Goal: Task Accomplishment & Management: Use online tool/utility

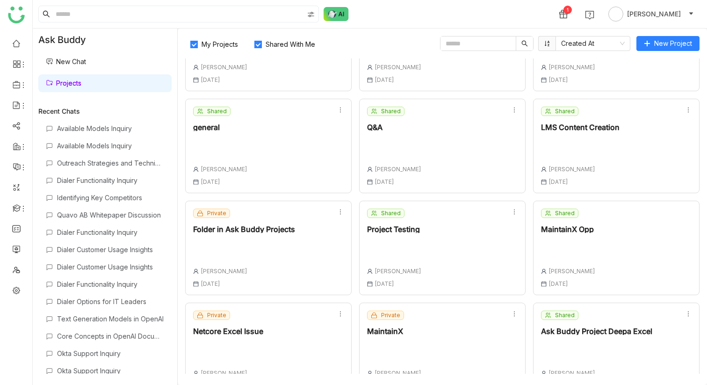
scroll to position [85, 0]
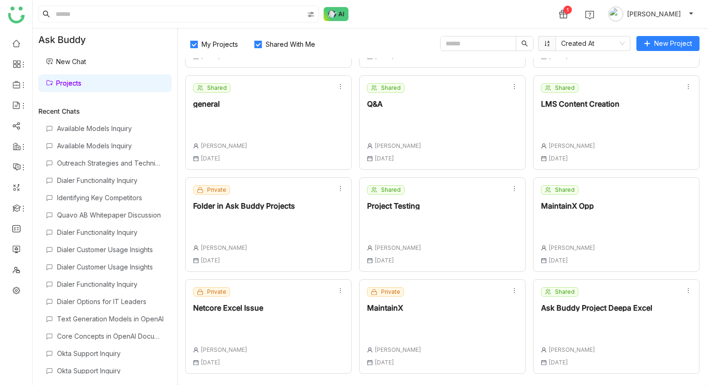
click at [605, 331] on div at bounding box center [596, 325] width 111 height 13
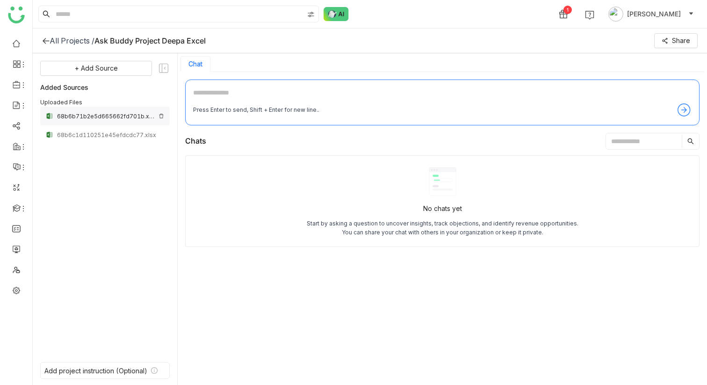
click at [162, 115] on img at bounding box center [162, 116] width 6 height 6
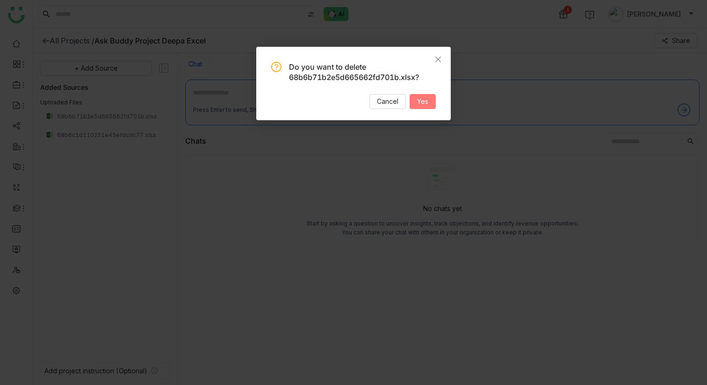
click at [419, 94] on button "Yes" at bounding box center [423, 101] width 26 height 15
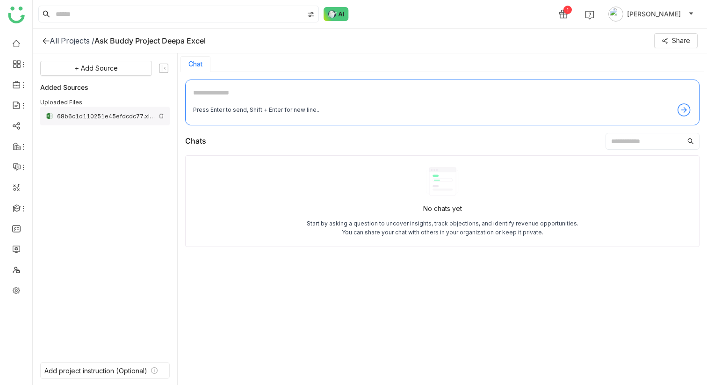
click at [162, 116] on img at bounding box center [162, 116] width 6 height 6
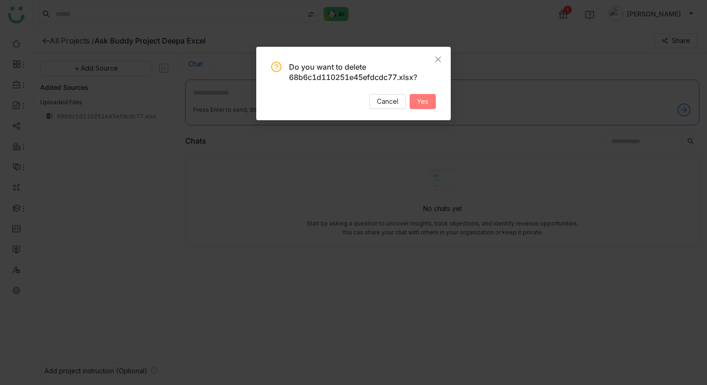
click at [424, 105] on span "Yes" at bounding box center [422, 101] width 11 height 10
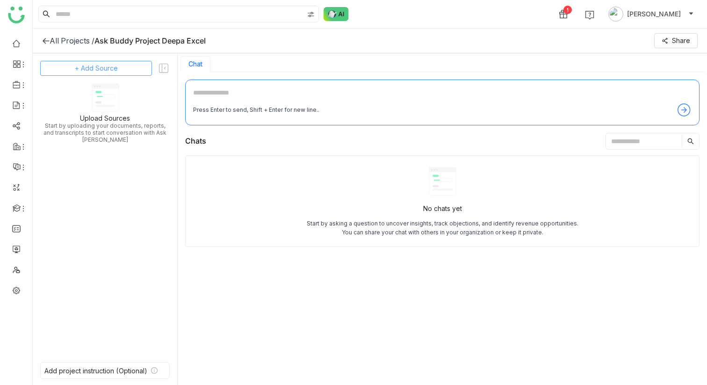
click at [122, 67] on button "+ Add Source" at bounding box center [96, 68] width 112 height 15
click at [114, 112] on span "Upload from Computer" at bounding box center [107, 114] width 61 height 8
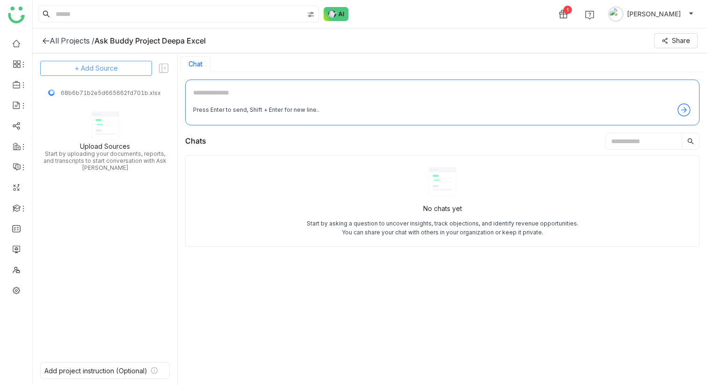
click at [141, 71] on button "+ Add Source" at bounding box center [96, 68] width 112 height 15
click at [114, 115] on span "Upload from Computer" at bounding box center [102, 114] width 61 height 8
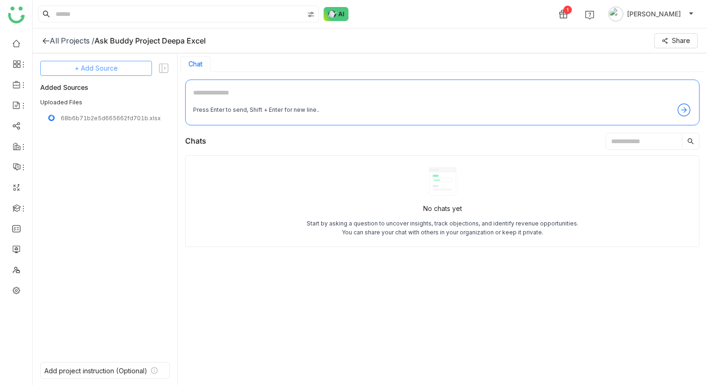
click at [103, 67] on span "+ Add Source" at bounding box center [96, 68] width 43 height 10
click at [112, 111] on span "Upload from Computer" at bounding box center [107, 114] width 61 height 8
click at [109, 73] on span "+ Add Source" at bounding box center [96, 68] width 43 height 10
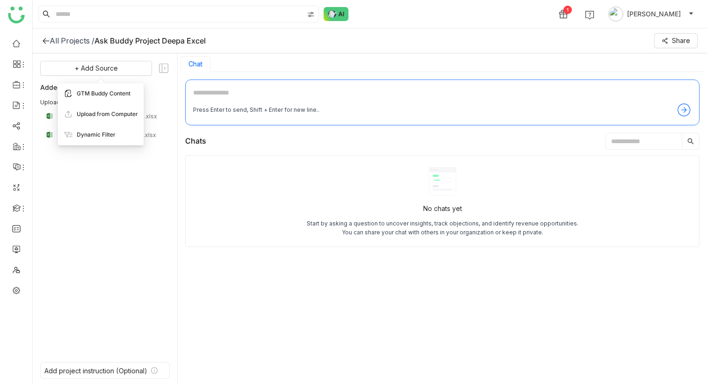
click at [112, 95] on span "GTM Buddy Content" at bounding box center [104, 93] width 54 height 8
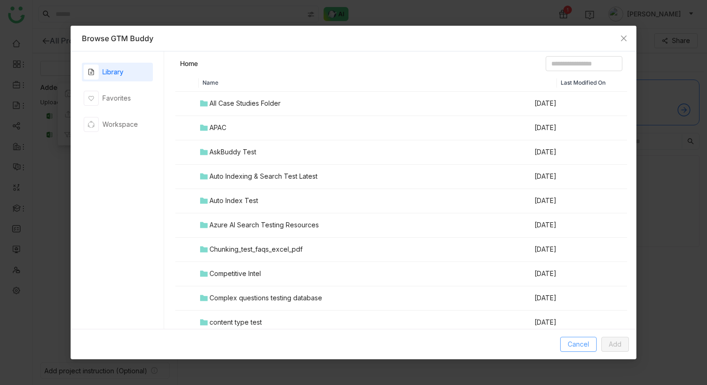
click at [569, 341] on span "Cancel" at bounding box center [579, 344] width 22 height 10
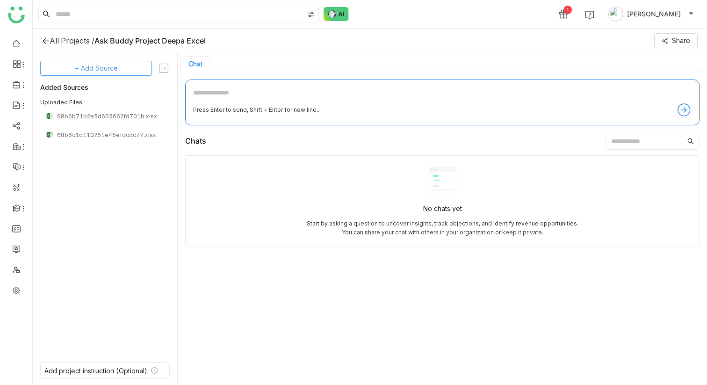
click at [115, 72] on span "+ Add Source" at bounding box center [96, 68] width 43 height 10
click at [103, 136] on span "Dynamic Filter" at bounding box center [91, 135] width 39 height 8
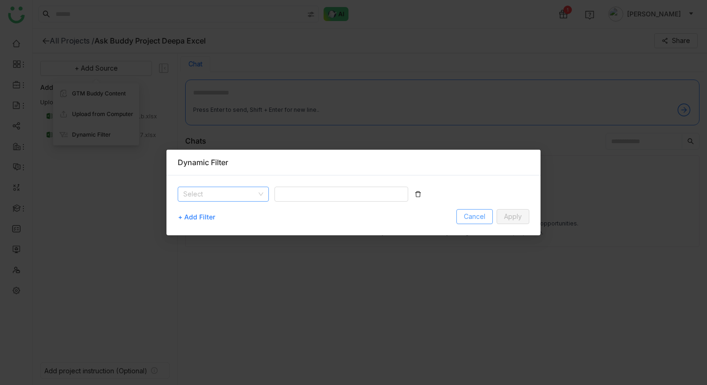
click at [478, 221] on span "Cancel" at bounding box center [475, 216] width 22 height 10
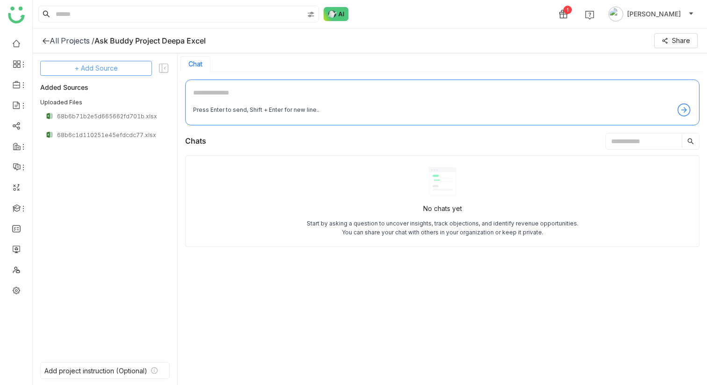
click at [109, 69] on span "+ Add Source" at bounding box center [96, 68] width 43 height 10
click at [108, 120] on div "Upload from Computer" at bounding box center [96, 114] width 86 height 21
click at [111, 76] on div "+ Add Source Added Sources Uploaded Files 68b6b71b2e5d665662fd701b.xlsx 68b6c1d…" at bounding box center [105, 206] width 130 height 290
click at [108, 67] on span "+ Add Source" at bounding box center [96, 68] width 43 height 10
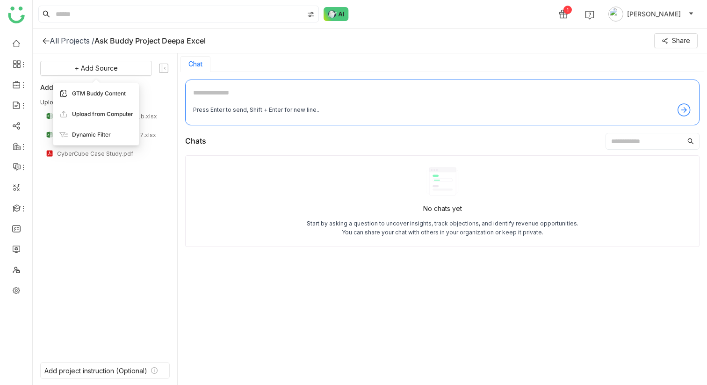
click at [108, 87] on div "GTM Buddy Content" at bounding box center [96, 93] width 86 height 21
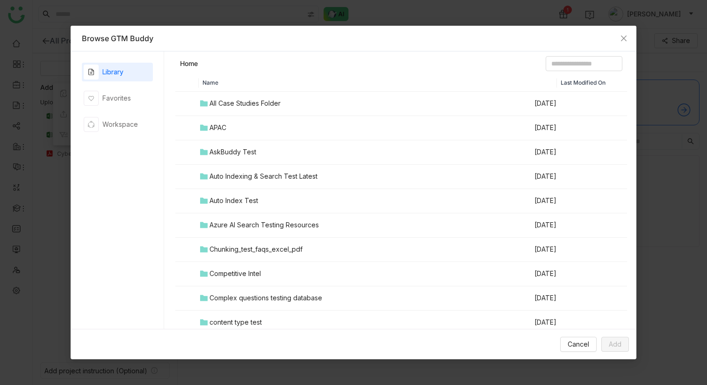
click at [225, 131] on div "APAC" at bounding box center [218, 128] width 17 height 10
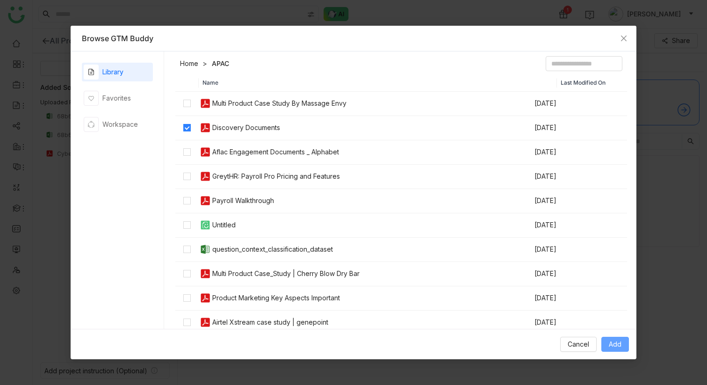
click at [619, 345] on span "Add" at bounding box center [615, 344] width 13 height 10
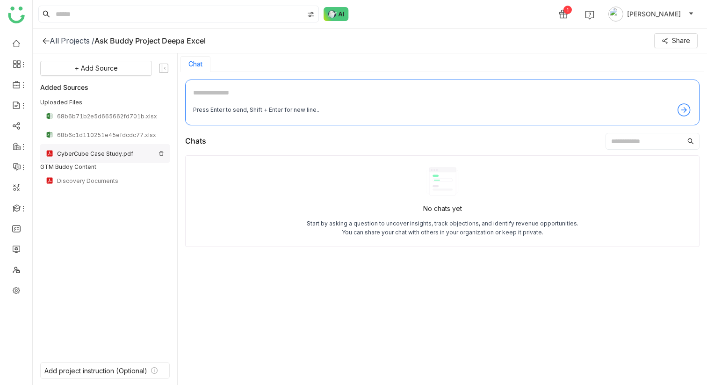
click at [109, 154] on div "CyberCube Case Study.pdf" at bounding box center [106, 153] width 98 height 7
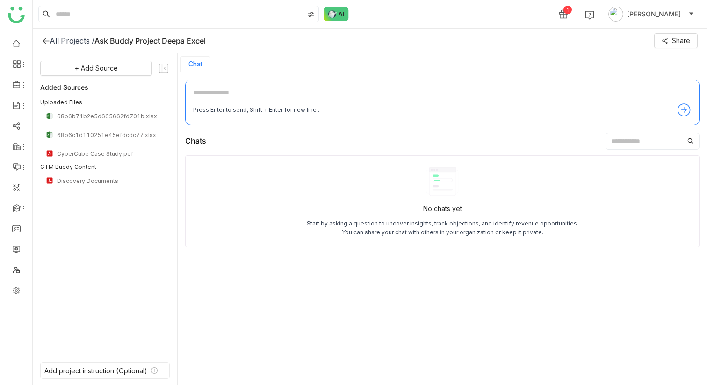
click at [131, 228] on div "+ Add Source Added Sources Uploaded Files 68b6b71b2e5d665662fd701b.xlsx 68b6c1d…" at bounding box center [105, 206] width 130 height 290
